Goal: Navigation & Orientation: Find specific page/section

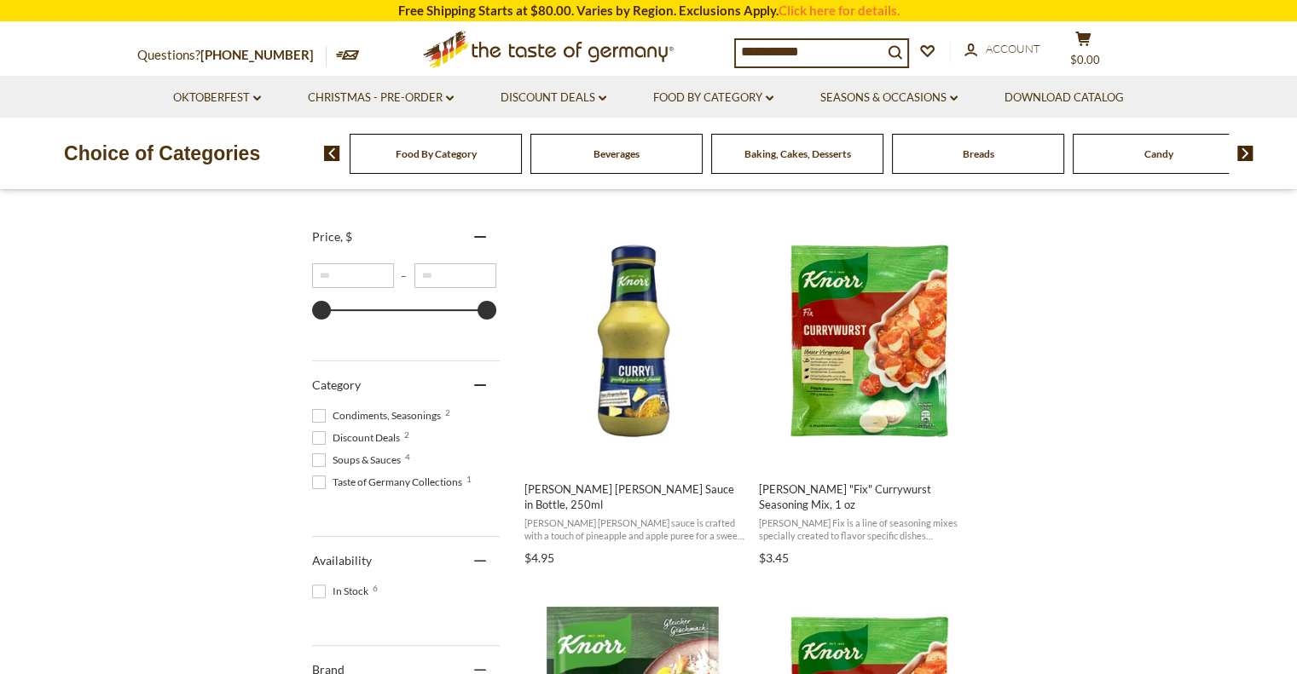
scroll to position [273, 0]
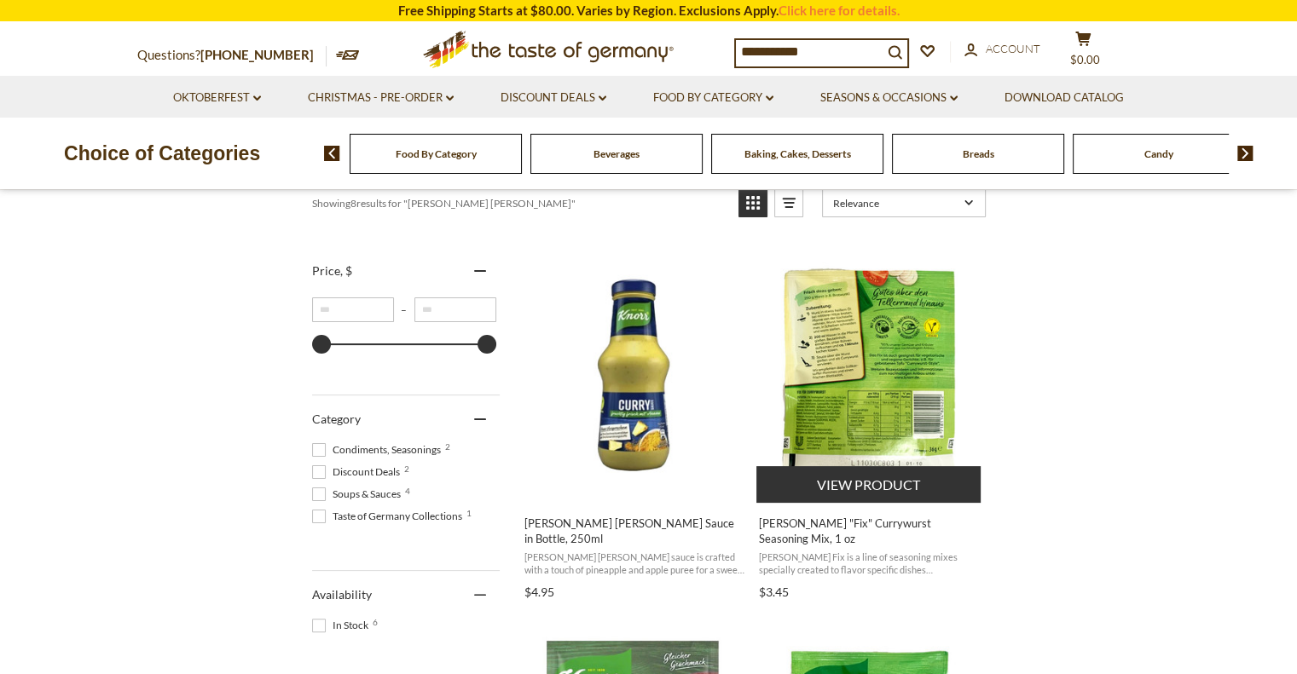
click at [918, 419] on img "Knorr" at bounding box center [869, 376] width 226 height 226
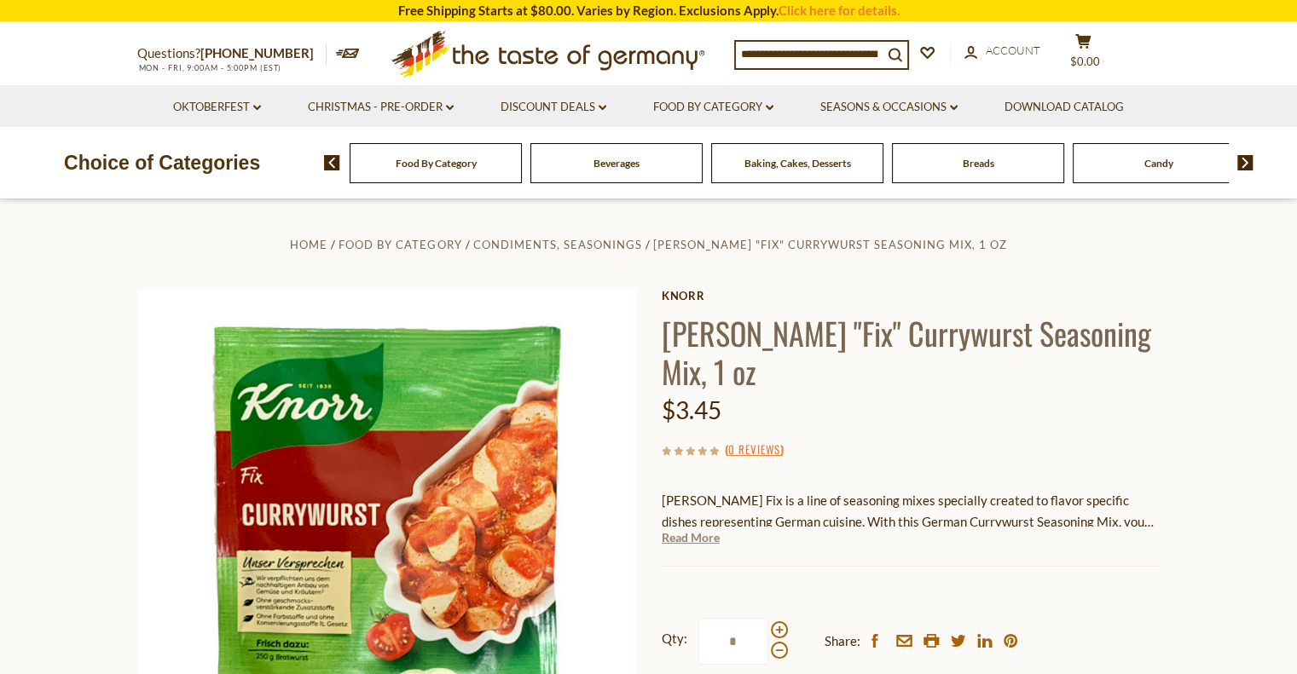
click at [679, 530] on link "Read More" at bounding box center [691, 538] width 58 height 17
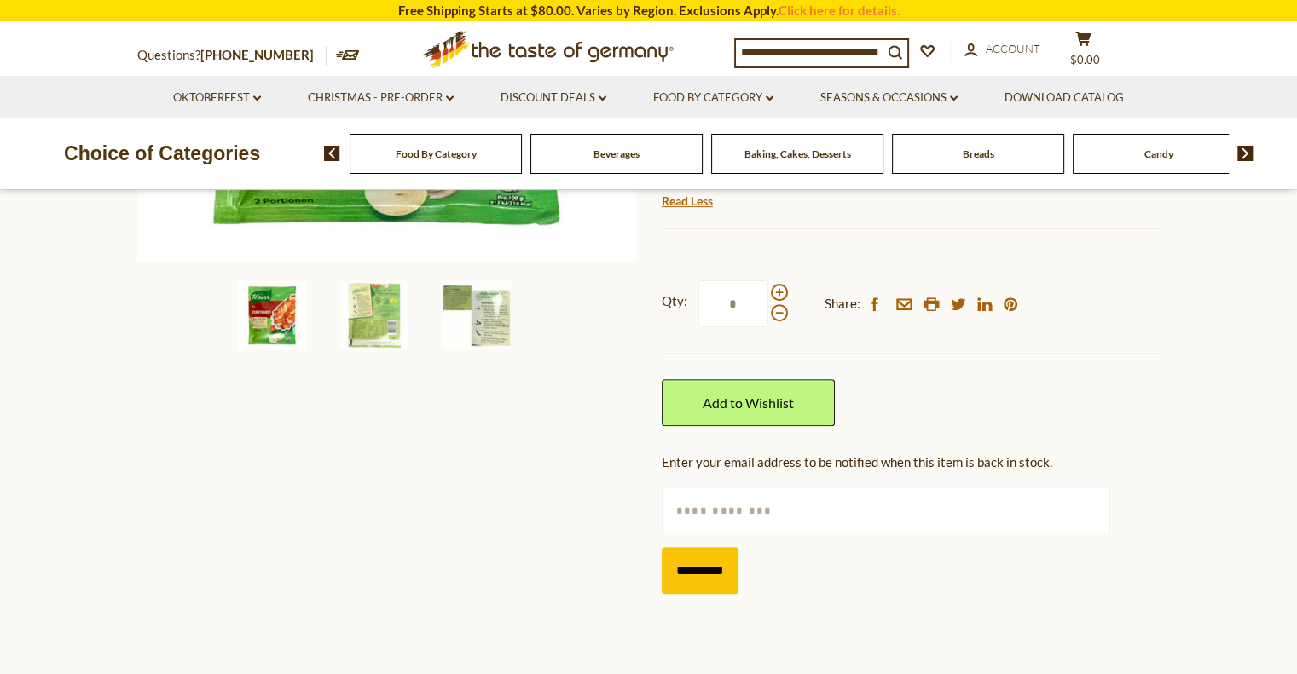
scroll to position [546, 0]
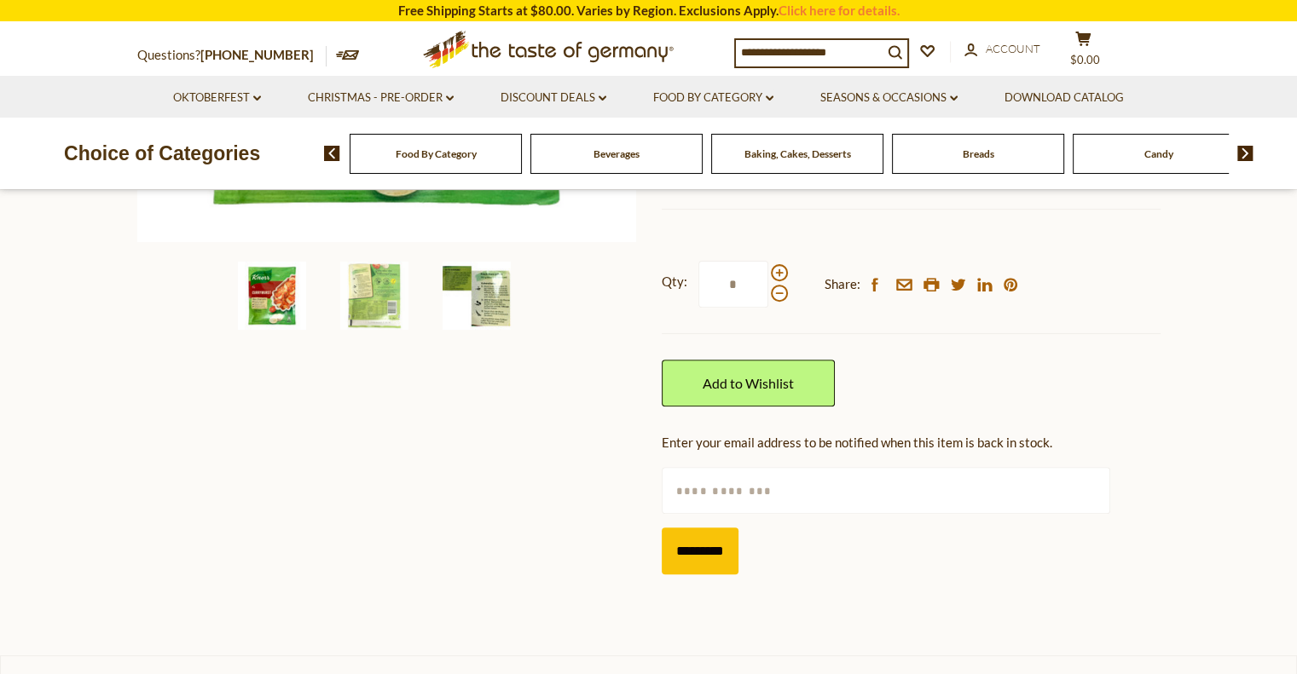
click at [490, 313] on img at bounding box center [477, 296] width 68 height 68
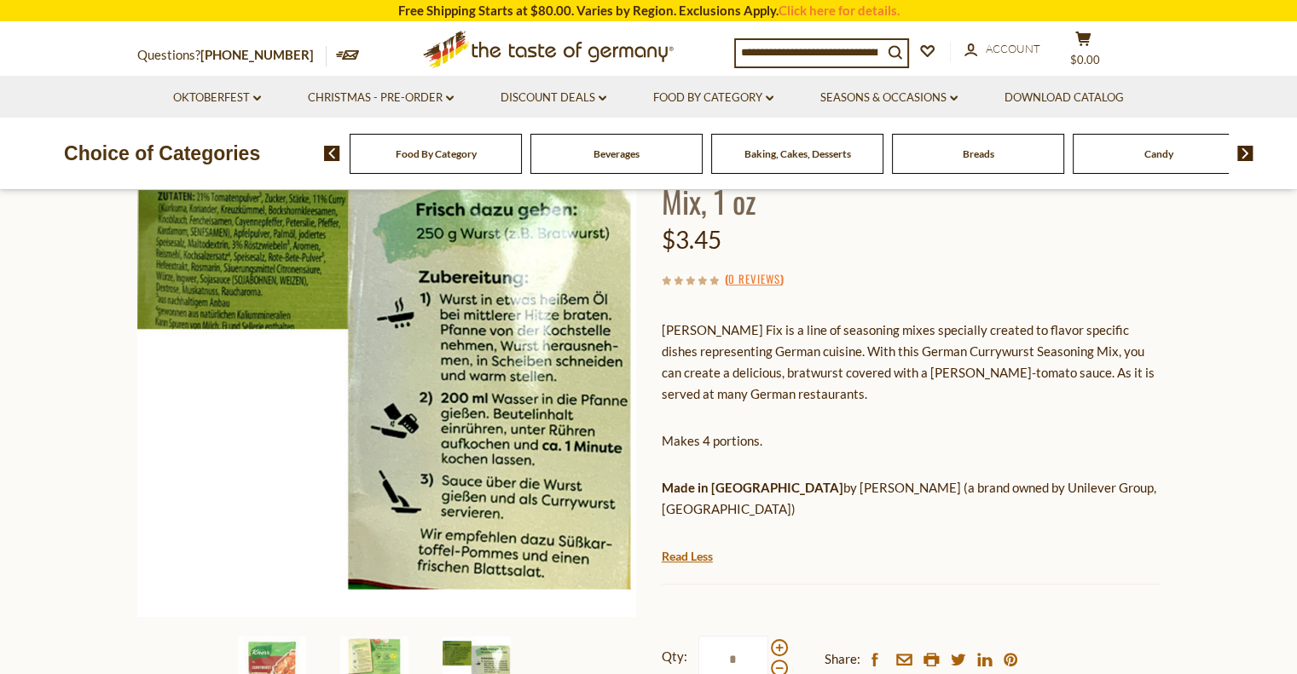
scroll to position [136, 0]
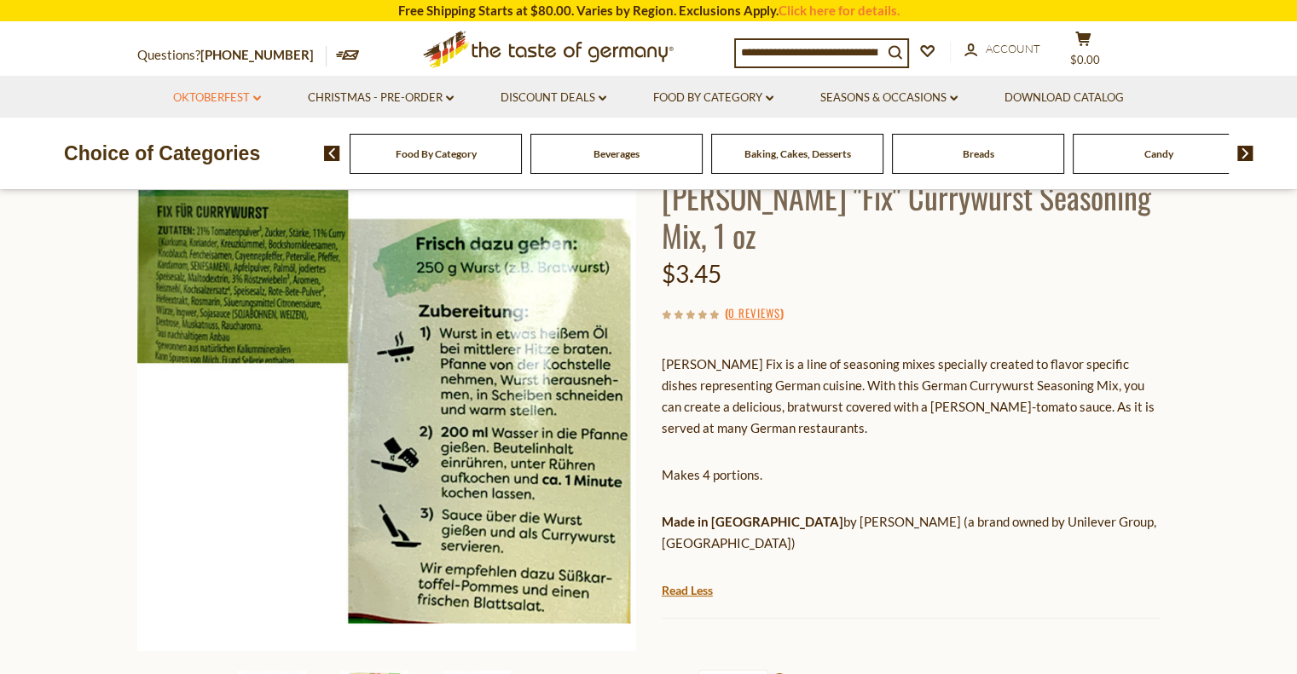
click at [201, 101] on link "Oktoberfest dropdown_arrow" at bounding box center [217, 98] width 88 height 19
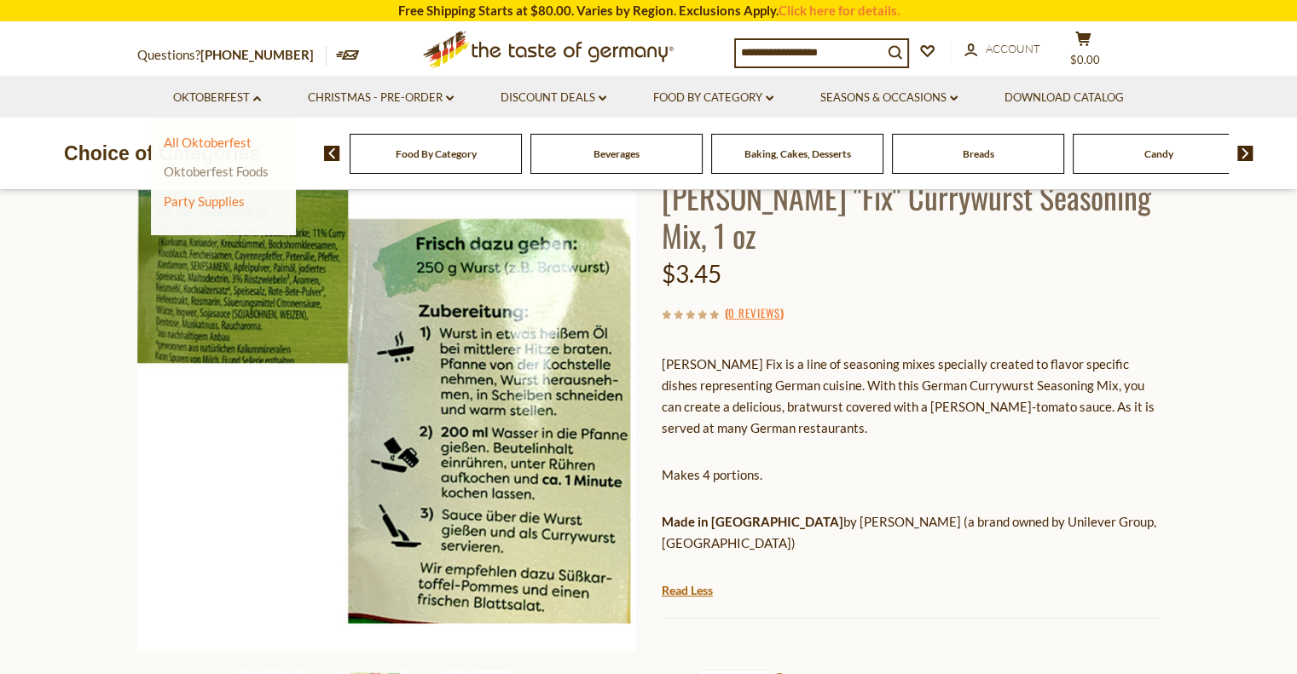
click at [228, 173] on link "Oktoberfest Foods" at bounding box center [216, 171] width 105 height 15
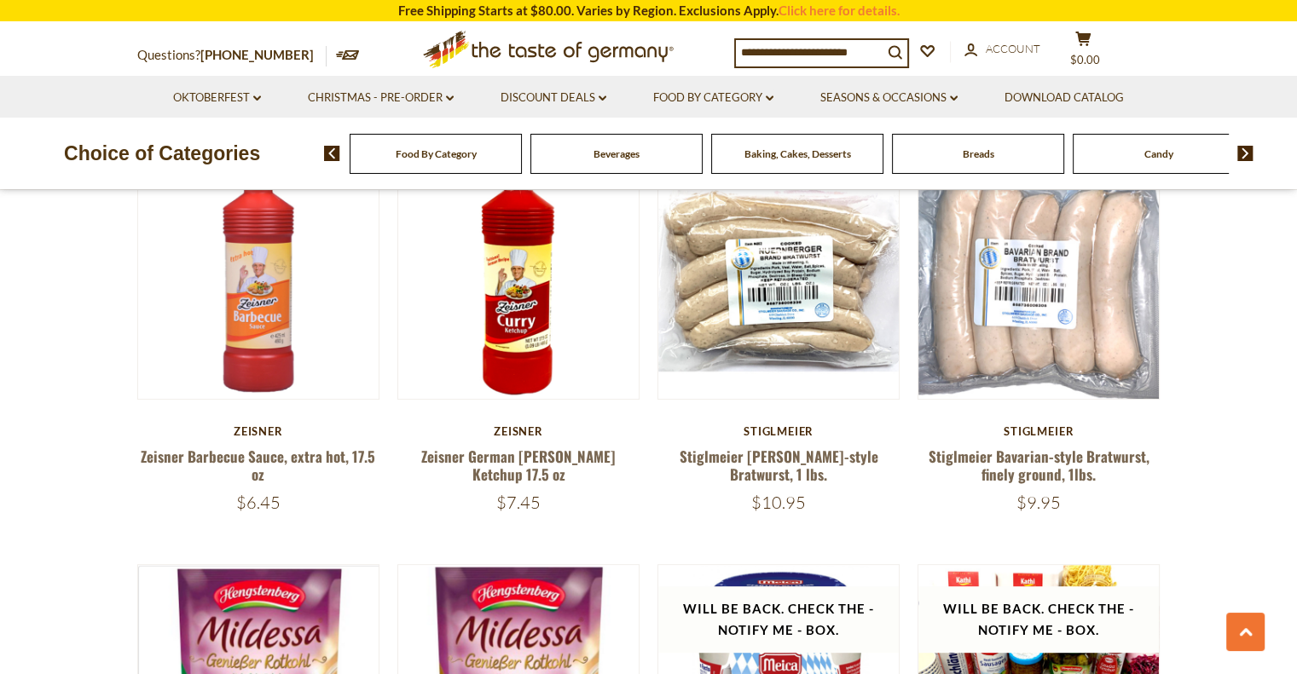
scroll to position [682, 0]
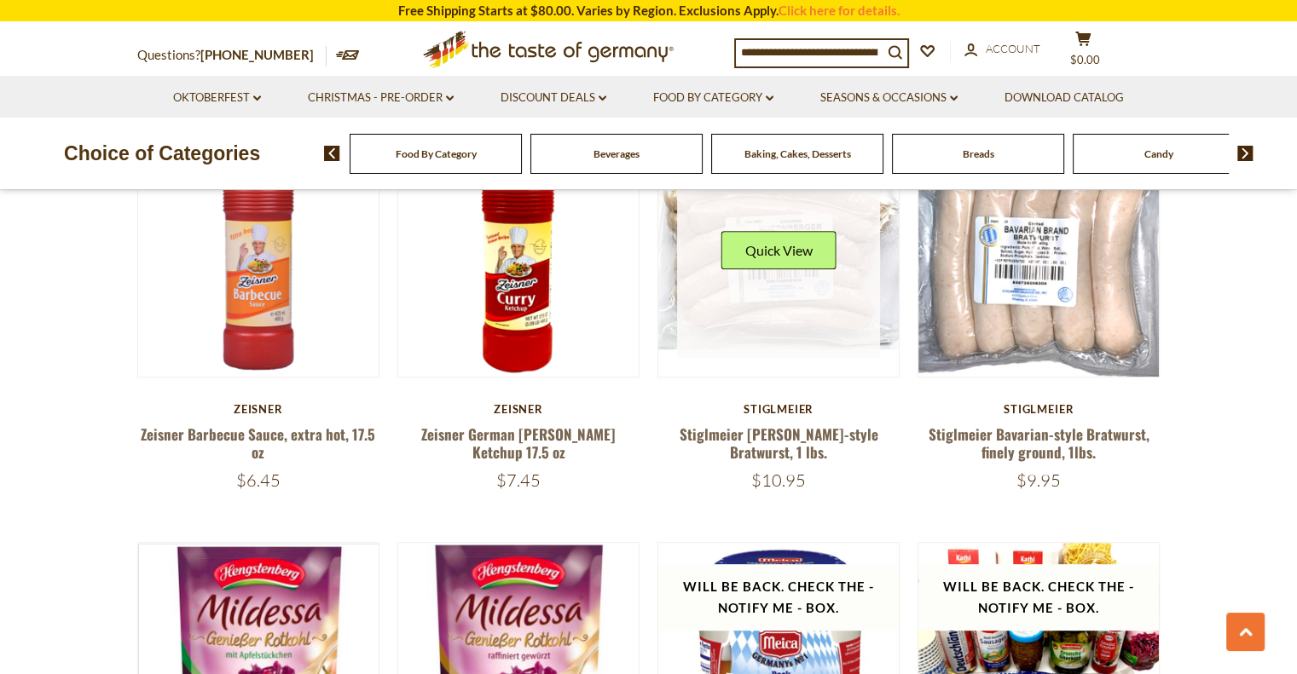
click at [778, 313] on link at bounding box center [778, 256] width 203 height 203
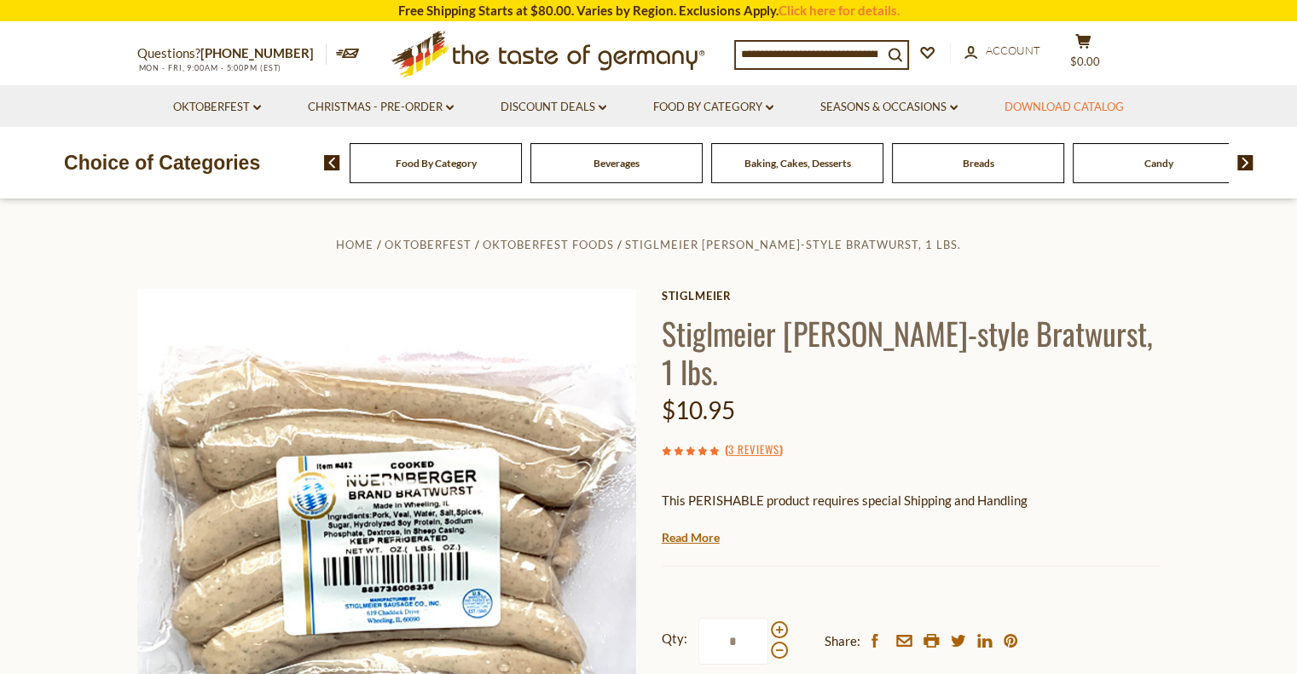
click at [1068, 110] on link "Download Catalog" at bounding box center [1063, 107] width 119 height 19
